Goal: Information Seeking & Learning: Check status

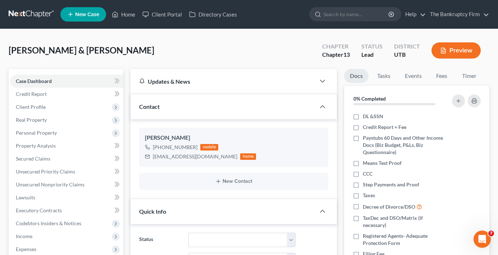
scroll to position [56, 0]
click at [122, 10] on link "Home" at bounding box center [123, 14] width 31 height 13
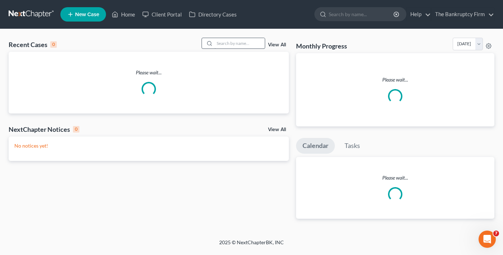
click at [224, 41] on div "Recent Cases 0 View All Please wait... NextChapter Notices 0 View All No notice…" at bounding box center [251, 134] width 503 height 210
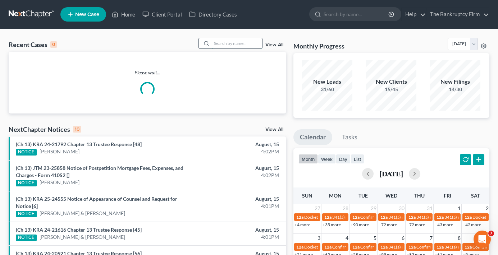
click at [222, 44] on input "search" at bounding box center [237, 43] width 50 height 10
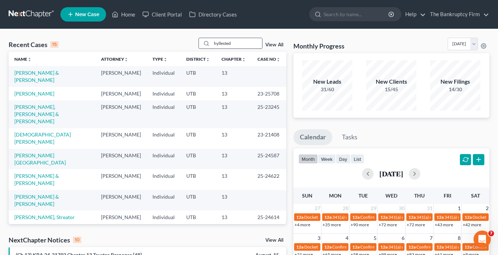
type input "hyllested"
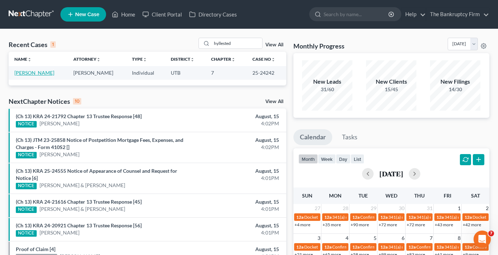
click at [26, 74] on link "[PERSON_NAME]" at bounding box center [34, 73] width 40 height 6
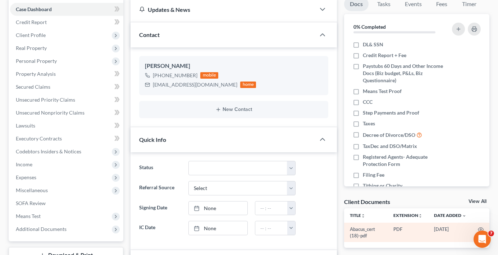
scroll to position [108, 0]
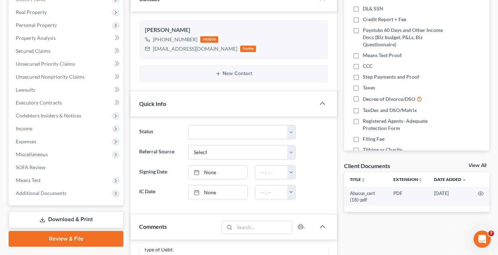
drag, startPoint x: 476, startPoint y: 165, endPoint x: 446, endPoint y: 157, distance: 30.1
click at [475, 165] on link "View All" at bounding box center [477, 165] width 18 height 5
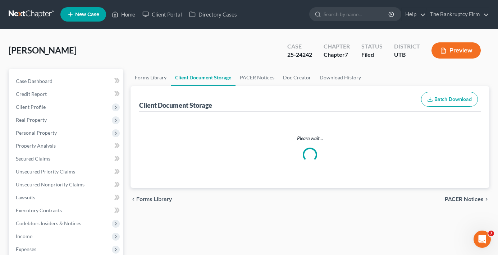
select select "30"
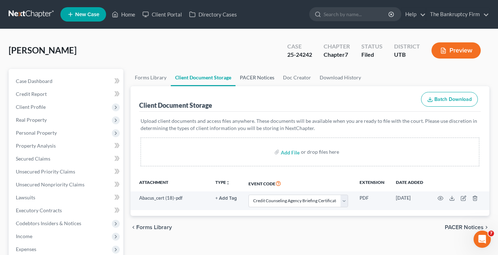
click at [263, 69] on link "PACER Notices" at bounding box center [256, 77] width 43 height 17
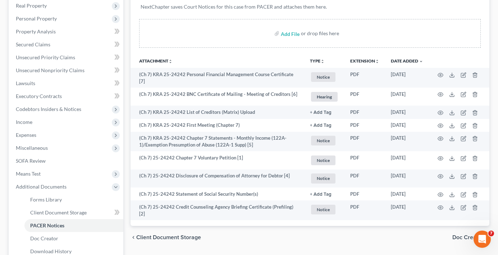
scroll to position [108, 0]
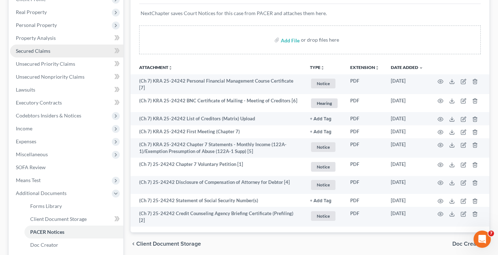
click at [34, 49] on span "Secured Claims" at bounding box center [33, 51] width 35 height 6
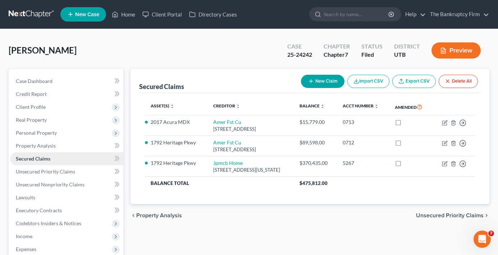
click at [33, 157] on span "Secured Claims" at bounding box center [33, 159] width 35 height 6
click at [127, 14] on link "Home" at bounding box center [123, 14] width 31 height 13
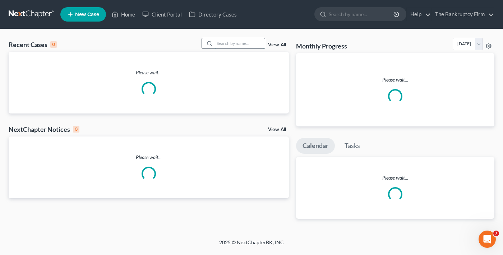
click at [226, 42] on input "search" at bounding box center [240, 43] width 50 height 10
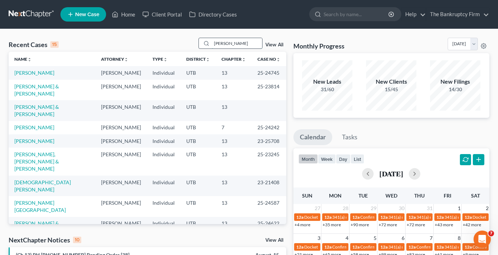
type input "[PERSON_NAME]"
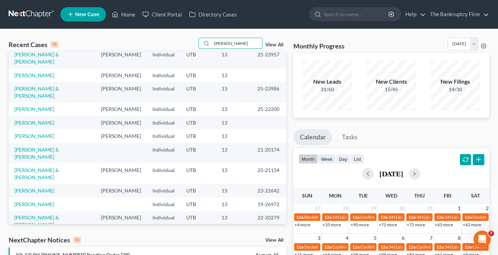
scroll to position [36, 0]
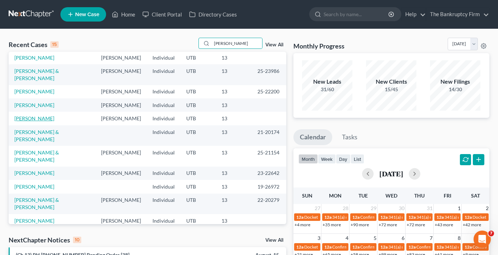
click at [30, 122] on link "[PERSON_NAME]" at bounding box center [34, 118] width 40 height 6
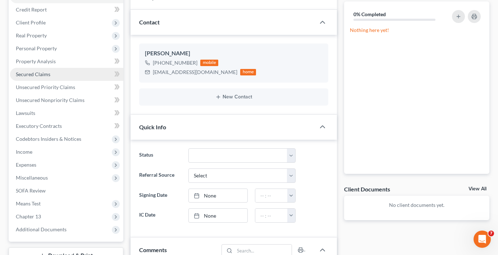
scroll to position [72, 0]
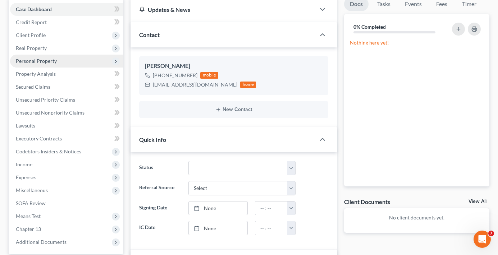
click at [40, 57] on span "Personal Property" at bounding box center [66, 61] width 113 height 13
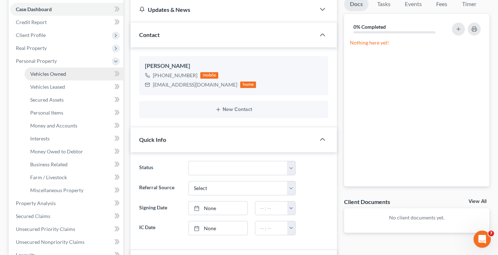
click at [44, 72] on span "Vehicles Owned" at bounding box center [48, 74] width 36 height 6
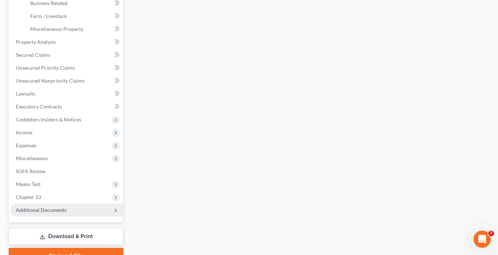
scroll to position [252, 0]
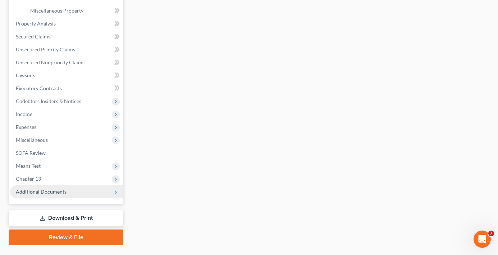
click at [38, 192] on span "Additional Documents" at bounding box center [41, 192] width 51 height 6
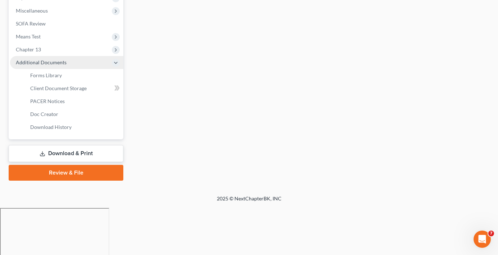
scroll to position [205, 0]
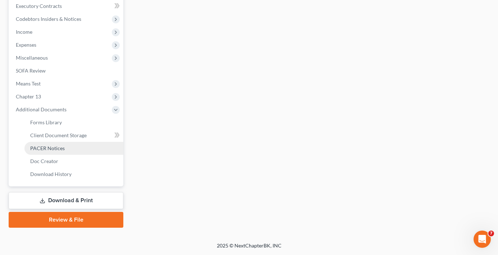
click at [46, 149] on span "PACER Notices" at bounding box center [47, 148] width 35 height 6
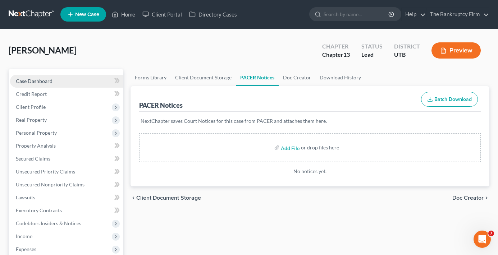
click at [35, 83] on span "Case Dashboard" at bounding box center [34, 81] width 37 height 6
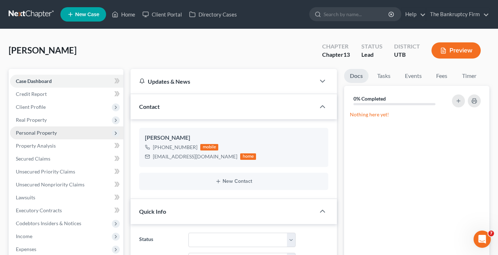
click at [37, 132] on span "Personal Property" at bounding box center [36, 133] width 41 height 6
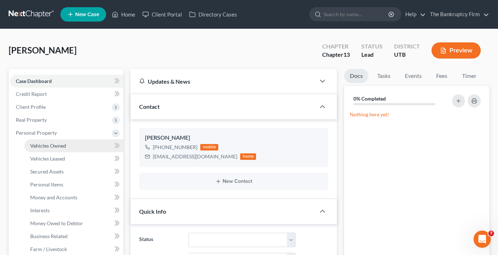
click at [46, 146] on span "Vehicles Owned" at bounding box center [48, 146] width 36 height 6
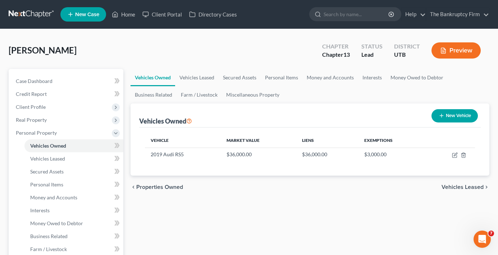
click at [148, 54] on div "[PERSON_NAME] Upgraded Chapter Chapter 13 Status Lead District UTB Preview" at bounding box center [249, 53] width 481 height 31
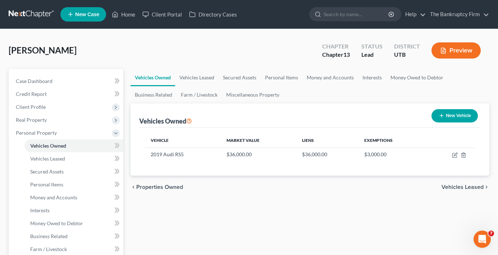
click at [136, 49] on div "[PERSON_NAME] Upgraded Chapter Chapter 13 Status Lead District UTB Preview" at bounding box center [249, 53] width 481 height 31
click at [264, 10] on ul "New Case Home Client Portal Directory Cases - No Result - See all results Or Pr…" at bounding box center [274, 14] width 429 height 19
click at [294, 8] on ul "New Case Home Client Portal Directory Cases - No Result - See all results Or Pr…" at bounding box center [274, 14] width 429 height 19
click at [171, 46] on div "[PERSON_NAME] Upgraded Chapter Chapter 13 Status Lead District UTB Preview" at bounding box center [249, 53] width 481 height 31
click at [36, 119] on span "Real Property" at bounding box center [31, 120] width 31 height 6
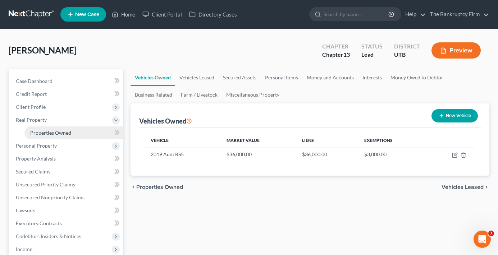
click at [39, 131] on span "Properties Owned" at bounding box center [50, 133] width 41 height 6
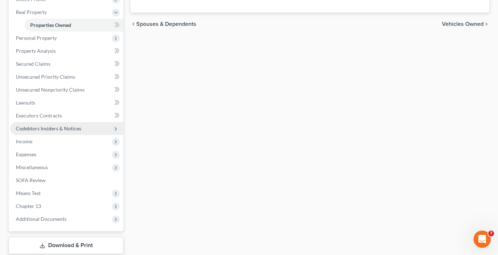
scroll to position [36, 0]
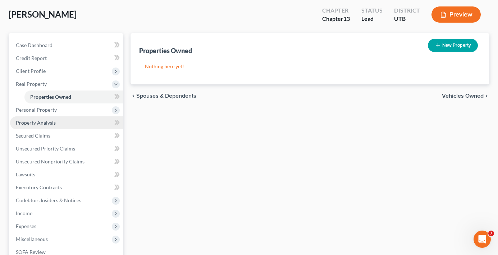
click at [43, 122] on span "Property Analysis" at bounding box center [36, 123] width 40 height 6
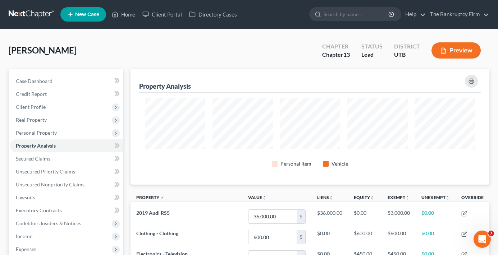
click at [211, 47] on div "[PERSON_NAME] Upgraded Chapter Chapter 13 Status Lead District UTB Preview" at bounding box center [249, 53] width 481 height 31
click at [176, 58] on div "[PERSON_NAME] Upgraded Chapter Chapter 13 Status Lead District UTB Preview" at bounding box center [249, 53] width 481 height 31
click at [125, 70] on div "Case Dashboard Payments Invoices Payments Payments Credit Report Client Profile" at bounding box center [66, 228] width 122 height 319
drag, startPoint x: 121, startPoint y: 38, endPoint x: 348, endPoint y: 61, distance: 228.3
click at [121, 38] on div "[PERSON_NAME] Upgraded Chapter Chapter 13 Status Lead District UTB Preview" at bounding box center [249, 53] width 481 height 31
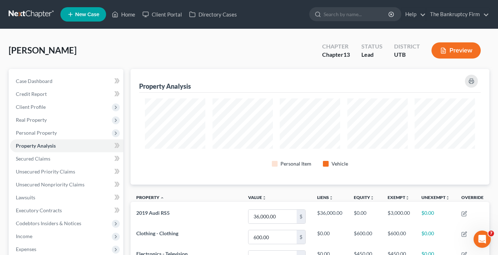
click at [127, 44] on div "[PERSON_NAME] Upgraded Chapter Chapter 13 Status Lead District UTB Preview" at bounding box center [249, 53] width 481 height 31
click at [442, 20] on link "The Bankruptcy Firm" at bounding box center [457, 14] width 63 height 13
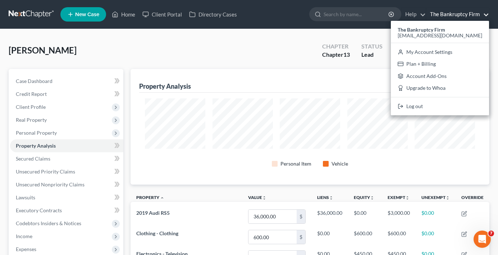
click at [198, 41] on div "[PERSON_NAME] Upgraded Chapter Chapter 13 Status Lead District UTB Preview" at bounding box center [249, 53] width 481 height 31
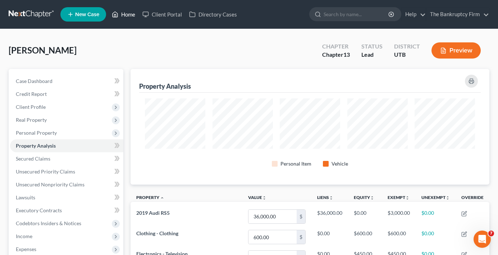
click at [124, 16] on link "Home" at bounding box center [123, 14] width 31 height 13
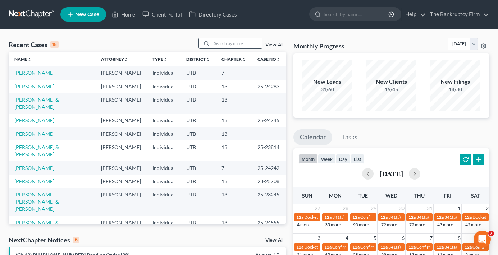
click at [229, 43] on input "search" at bounding box center [237, 43] width 50 height 10
type input "[PERSON_NAME]"
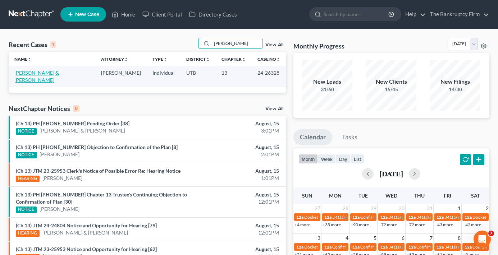
click at [29, 74] on link "[PERSON_NAME] & [PERSON_NAME]" at bounding box center [36, 76] width 45 height 13
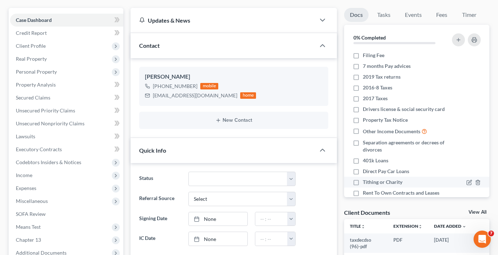
scroll to position [72, 0]
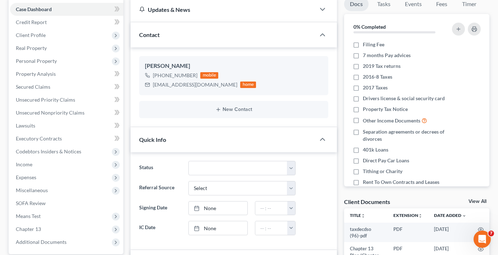
click at [473, 202] on link "View All" at bounding box center [477, 201] width 18 height 5
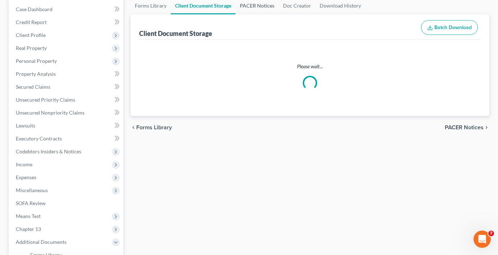
scroll to position [37, 0]
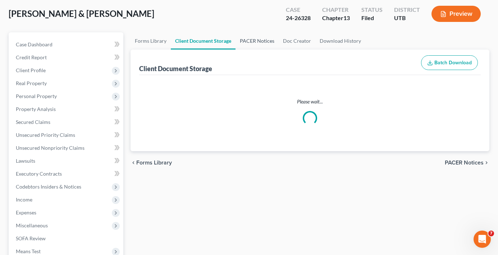
select select "30"
select select "26"
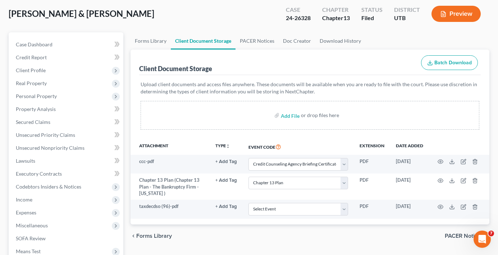
scroll to position [0, 0]
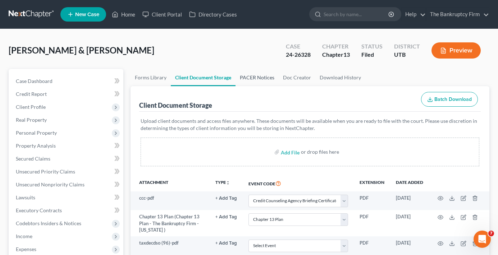
click at [259, 75] on link "PACER Notices" at bounding box center [256, 77] width 43 height 17
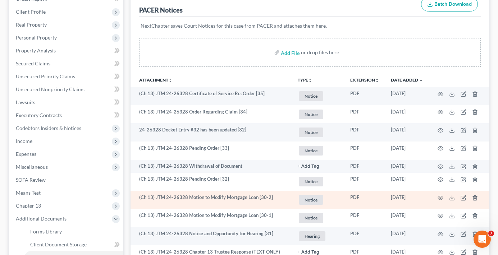
scroll to position [108, 0]
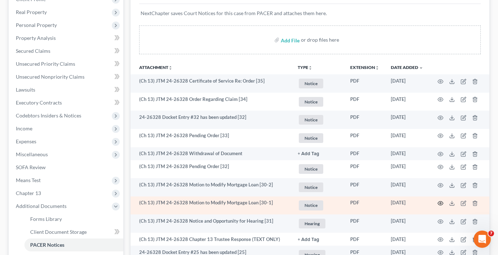
click at [441, 205] on icon "button" at bounding box center [441, 204] width 6 height 6
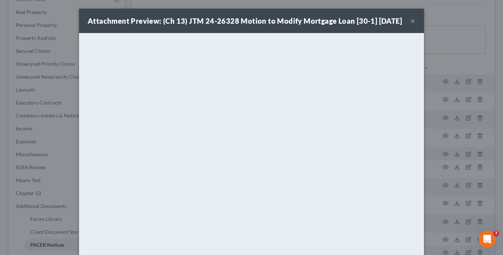
click at [411, 25] on button "×" at bounding box center [413, 21] width 5 height 9
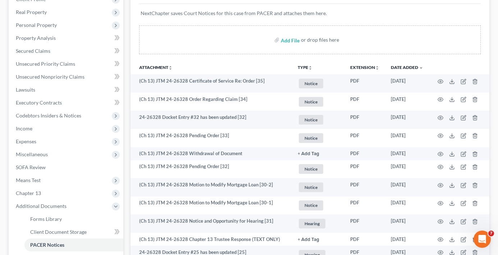
drag, startPoint x: 127, startPoint y: 72, endPoint x: 135, endPoint y: 51, distance: 22.1
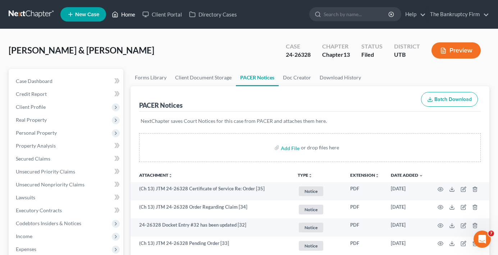
click at [124, 17] on link "Home" at bounding box center [123, 14] width 31 height 13
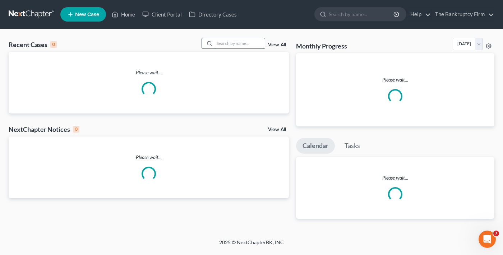
click at [233, 43] on input "search" at bounding box center [240, 43] width 50 height 10
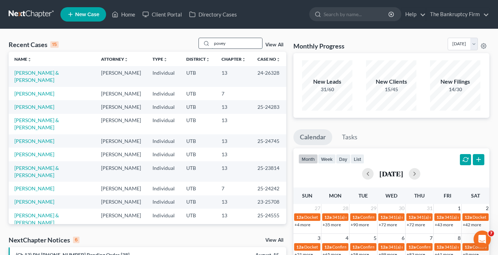
type input "povey"
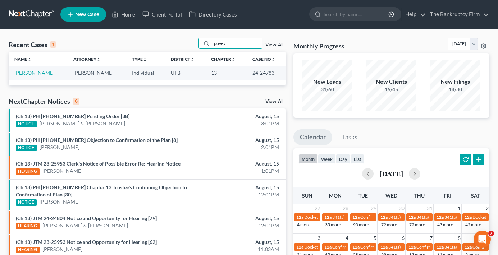
click at [36, 72] on link "[PERSON_NAME]" at bounding box center [34, 73] width 40 height 6
select select "4"
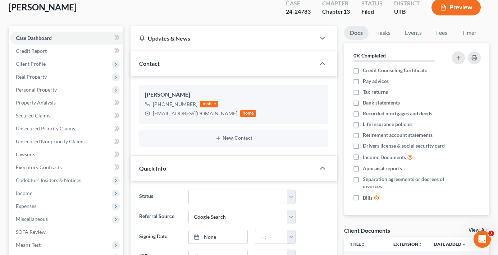
scroll to position [72, 0]
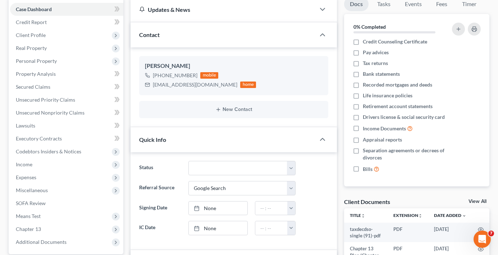
click at [470, 199] on link "View All" at bounding box center [477, 201] width 18 height 5
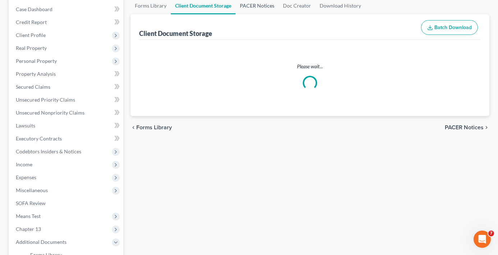
scroll to position [36, 0]
select select "30"
select select "53"
select select "26"
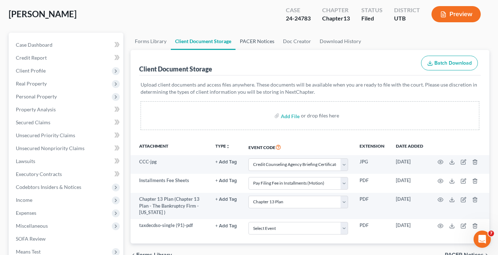
scroll to position [0, 0]
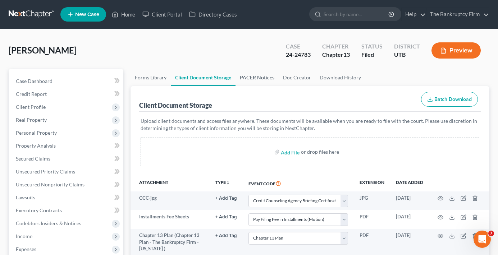
click at [249, 80] on link "PACER Notices" at bounding box center [256, 77] width 43 height 17
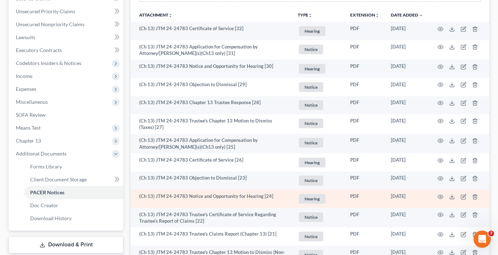
scroll to position [144, 0]
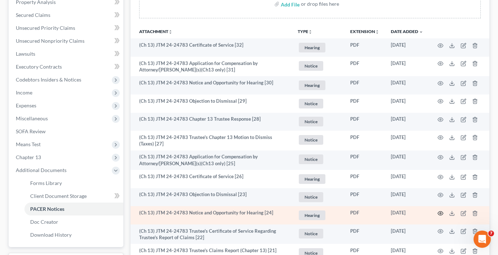
click at [439, 212] on icon "button" at bounding box center [440, 213] width 5 height 4
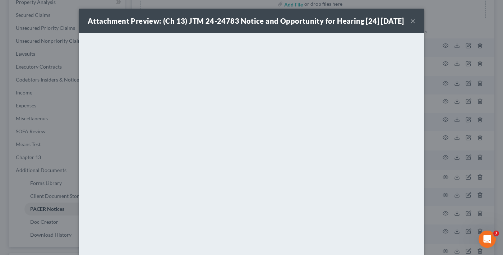
click at [411, 25] on button "×" at bounding box center [413, 21] width 5 height 9
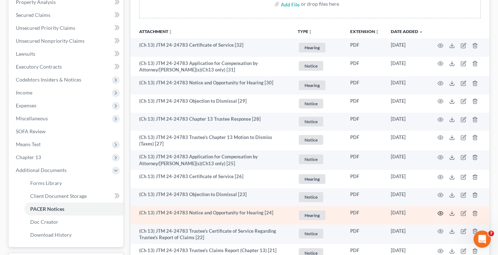
click at [440, 212] on icon "button" at bounding box center [441, 214] width 6 height 6
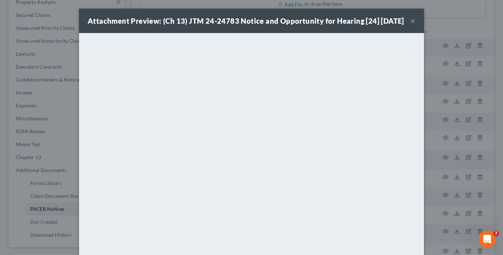
click at [411, 24] on button "×" at bounding box center [413, 21] width 5 height 9
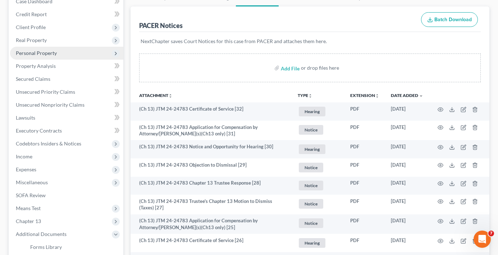
scroll to position [0, 0]
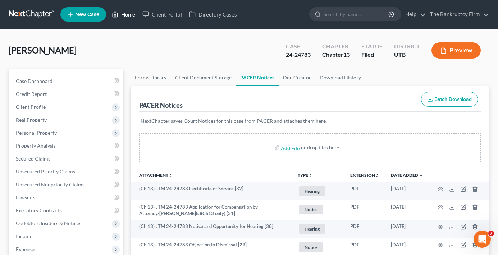
click at [128, 18] on link "Home" at bounding box center [123, 14] width 31 height 13
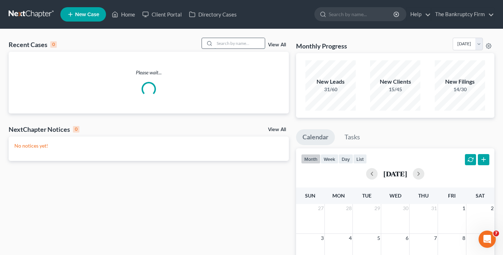
click at [222, 43] on input "search" at bounding box center [240, 43] width 50 height 10
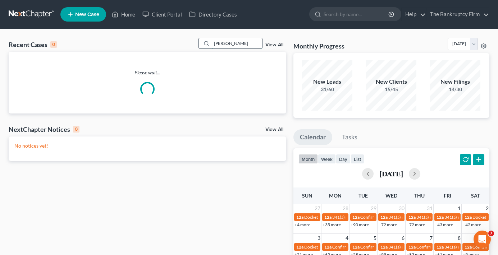
type input "[PERSON_NAME]"
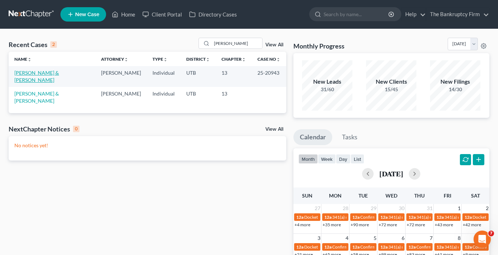
click at [38, 72] on link "[PERSON_NAME] & [PERSON_NAME]" at bounding box center [36, 76] width 45 height 13
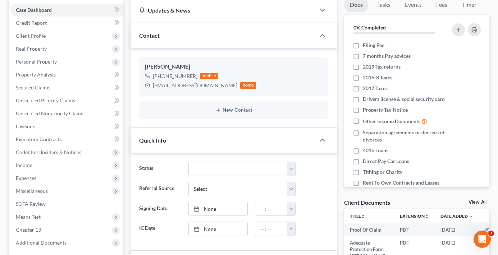
scroll to position [72, 0]
click at [475, 200] on link "View All" at bounding box center [477, 201] width 18 height 5
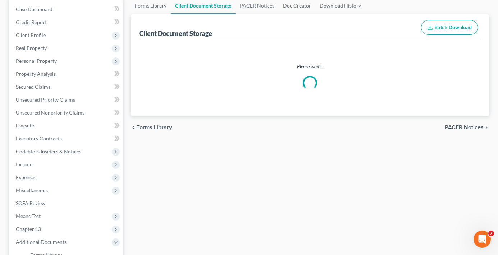
scroll to position [37, 0]
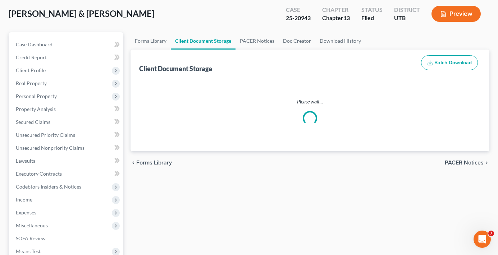
select select "30"
select select "26"
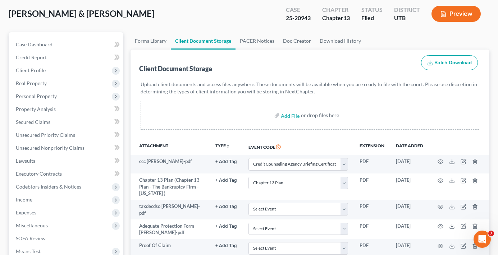
scroll to position [0, 0]
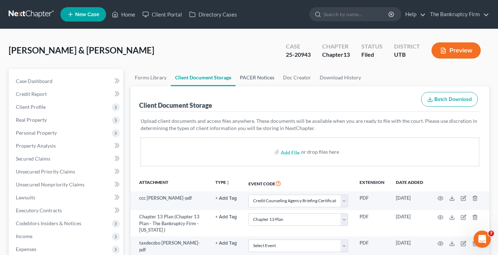
click at [256, 83] on link "PACER Notices" at bounding box center [256, 77] width 43 height 17
